Goal: Check status: Check status

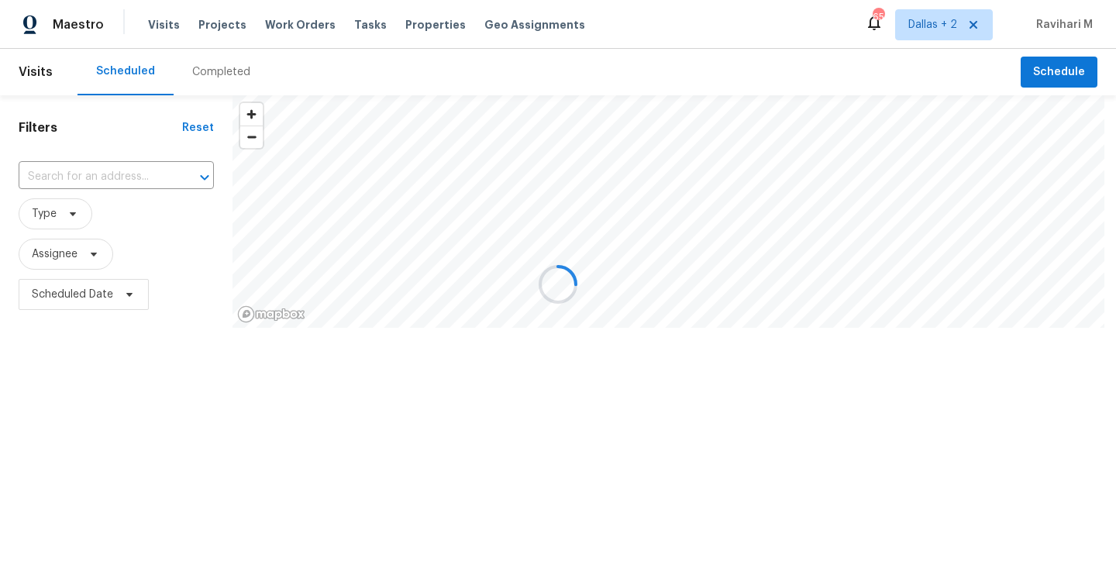
click at [244, 77] on div at bounding box center [558, 284] width 1116 height 568
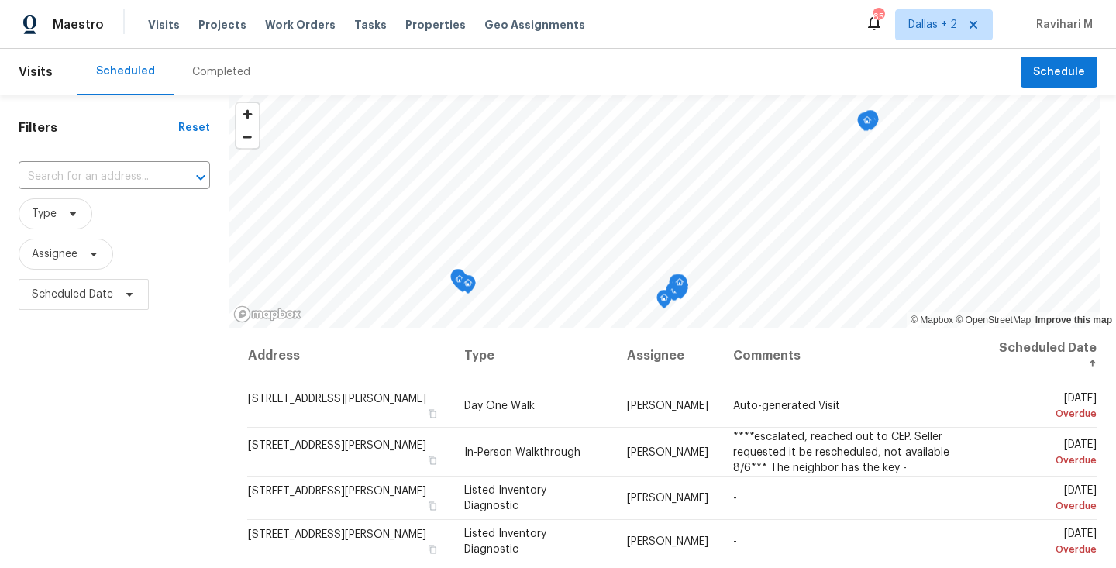
click at [244, 77] on div "Completed" at bounding box center [221, 72] width 95 height 46
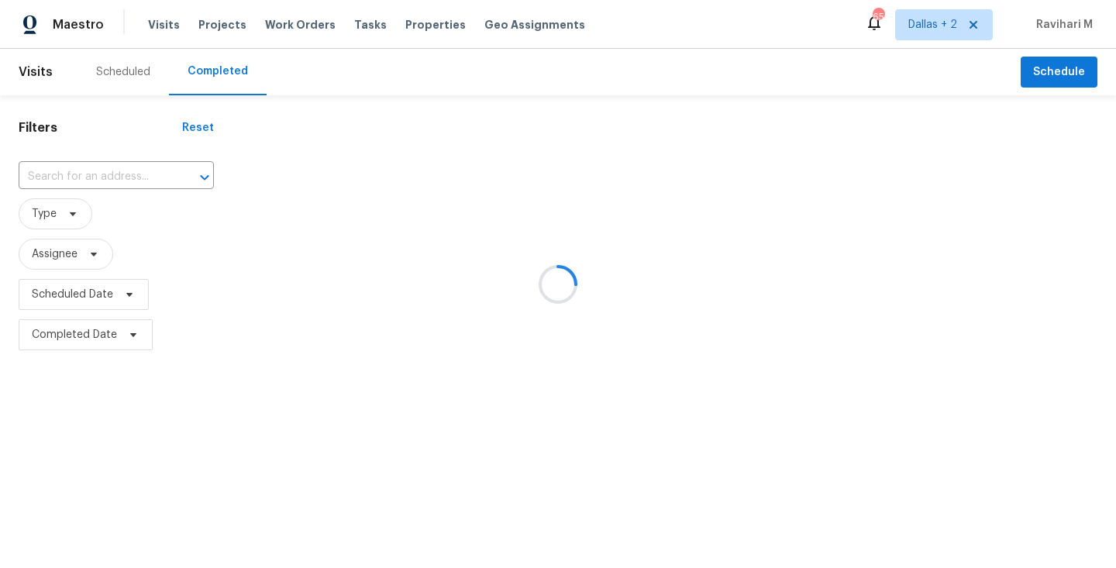
click at [244, 77] on div at bounding box center [558, 284] width 1116 height 568
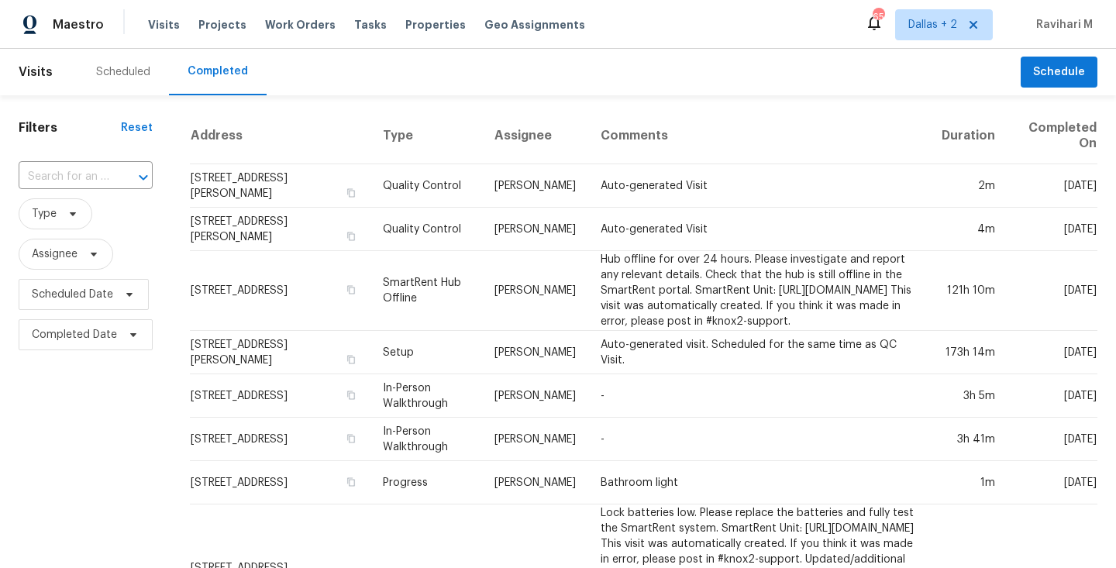
click at [86, 170] on input "text" at bounding box center [64, 177] width 91 height 24
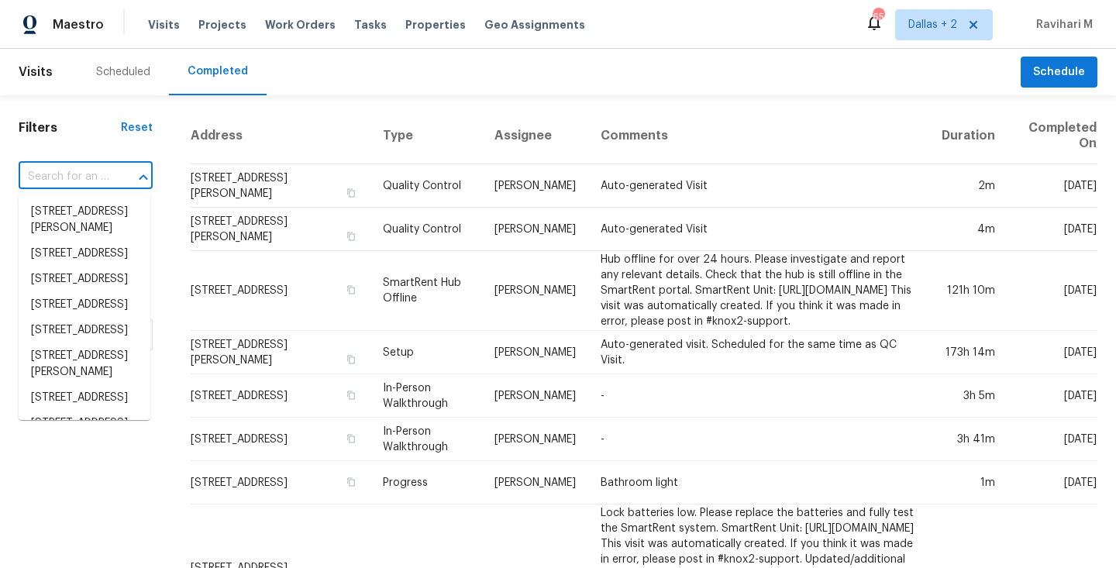
paste input "[STREET_ADDRESS]"
type input "[STREET_ADDRESS]"
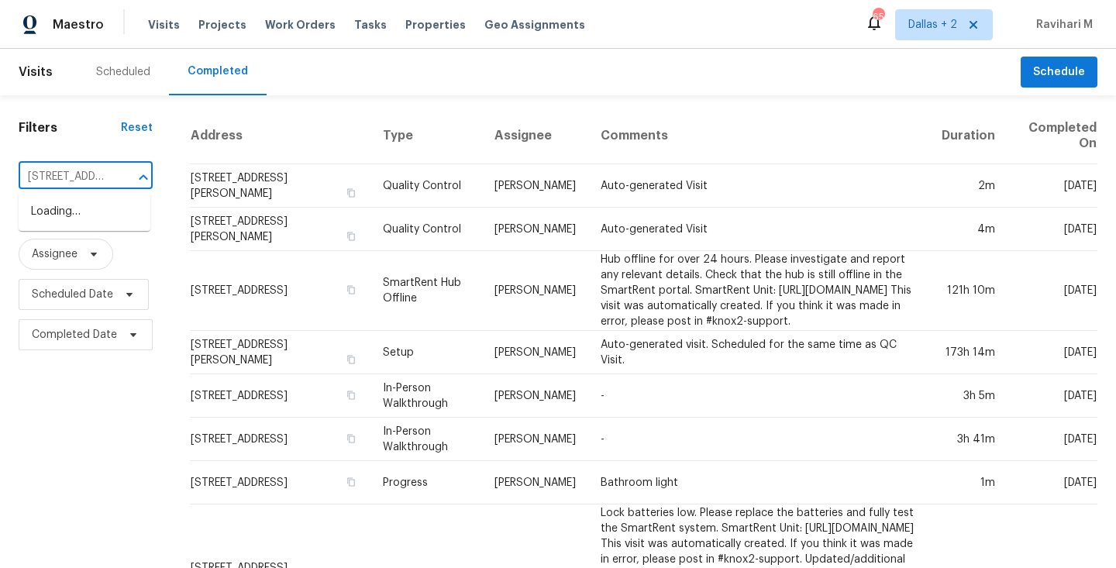
scroll to position [0, 109]
click at [71, 216] on li "[STREET_ADDRESS]" at bounding box center [85, 212] width 132 height 26
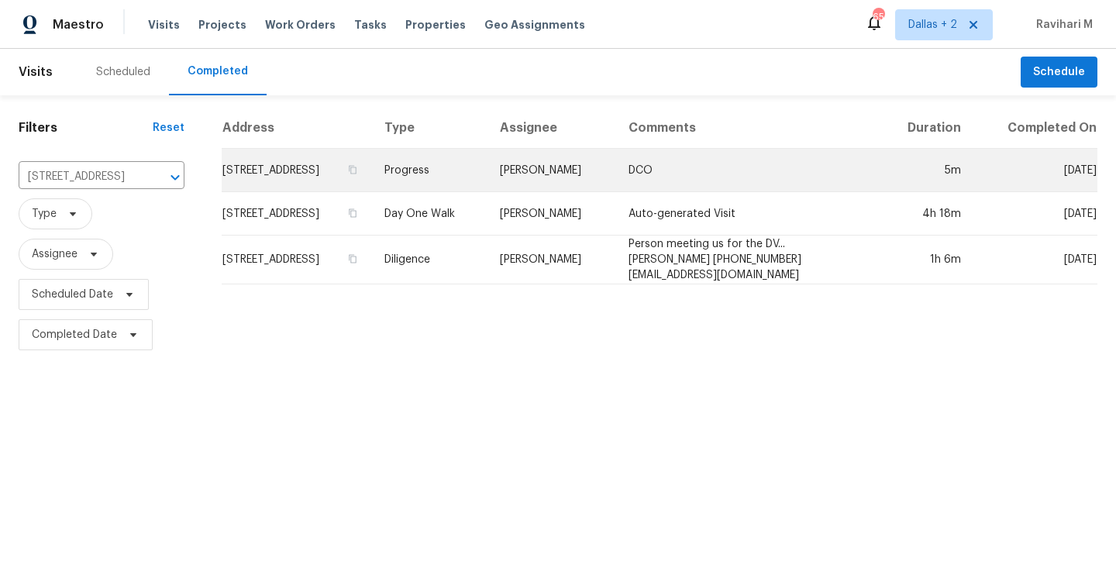
click at [569, 182] on td "[PERSON_NAME]" at bounding box center [551, 170] width 129 height 43
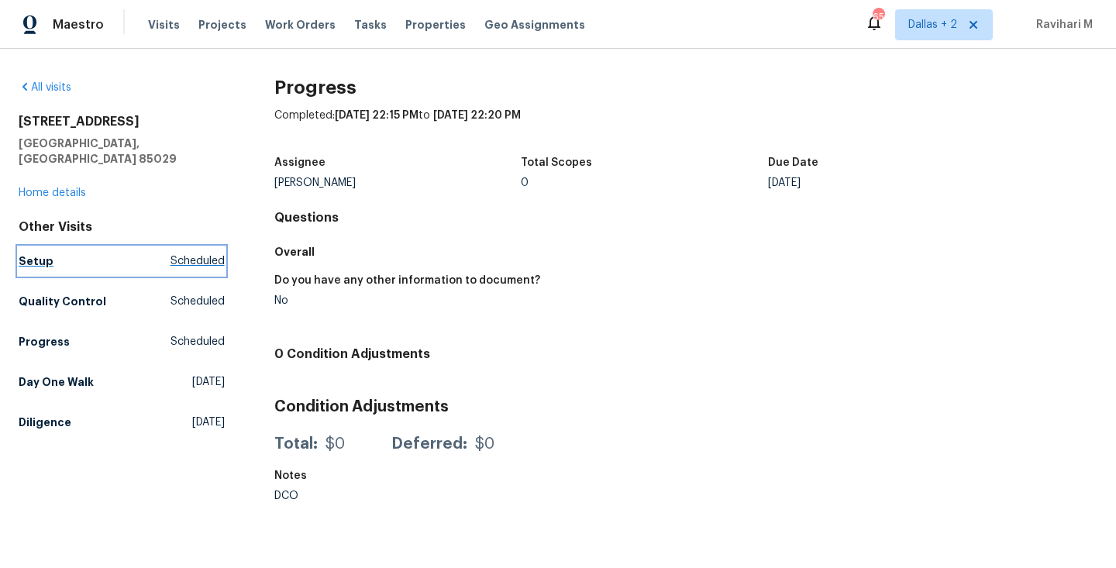
click at [164, 247] on link "Setup Scheduled" at bounding box center [122, 261] width 206 height 28
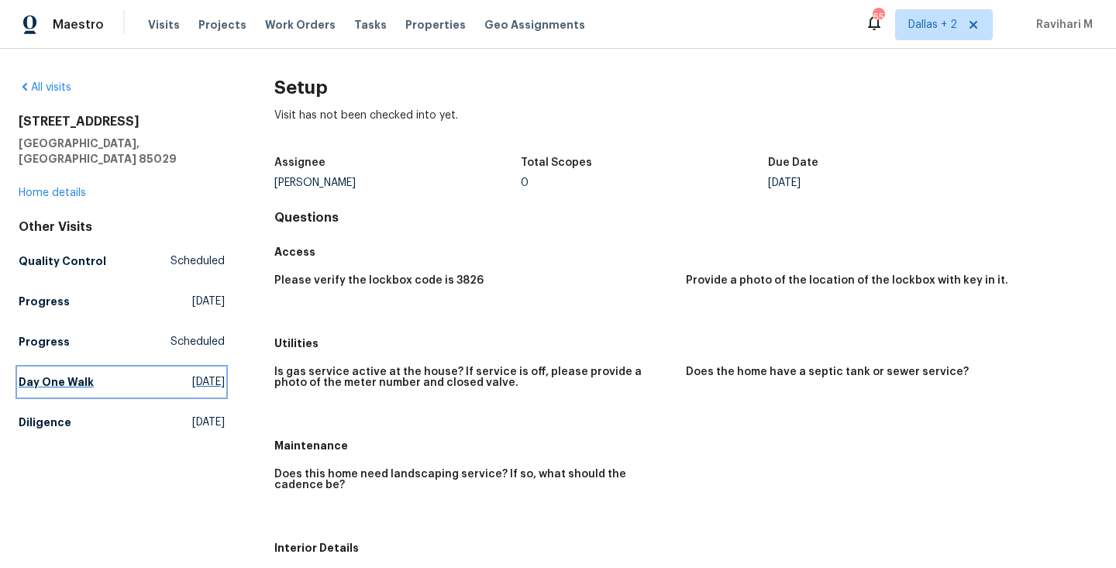
click at [186, 375] on link "Day One Walk [DATE]" at bounding box center [122, 382] width 206 height 28
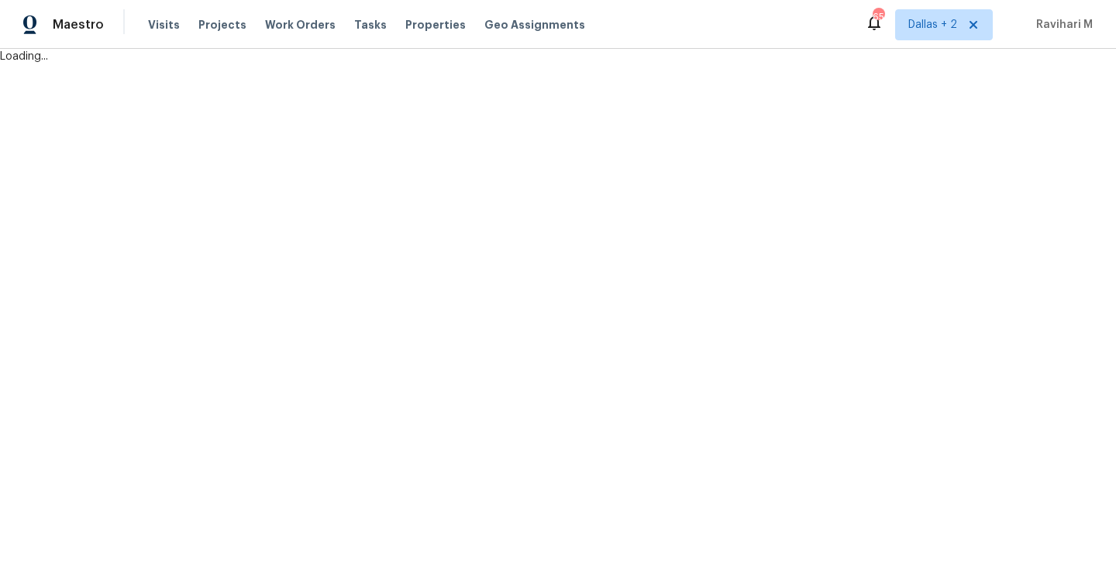
click at [201, 64] on html "Maestro Visits Projects Work Orders Tasks Properties Geo Assignments 65 [GEOGRA…" at bounding box center [558, 32] width 1116 height 64
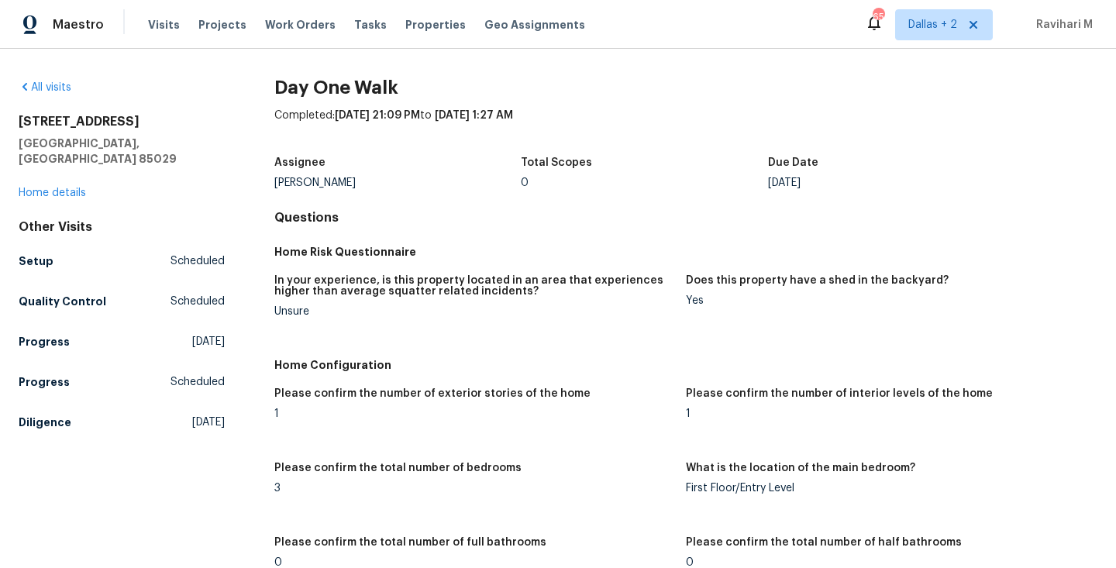
scroll to position [388, 0]
